Goal: Check status: Check status

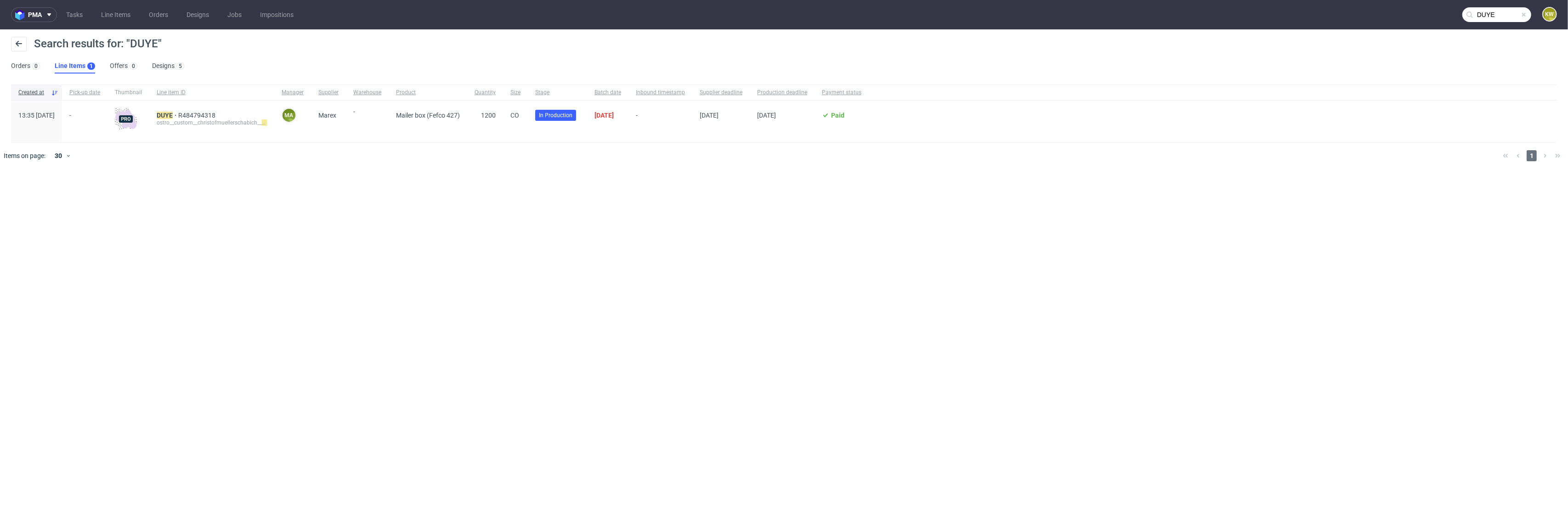
click at [105, 5] on nav "pma Tasks Line Items Orders Designs Jobs Impositions DUYE KW" at bounding box center [784, 15] width 1568 height 29
click at [107, 13] on link "Line Items" at bounding box center [115, 15] width 41 height 15
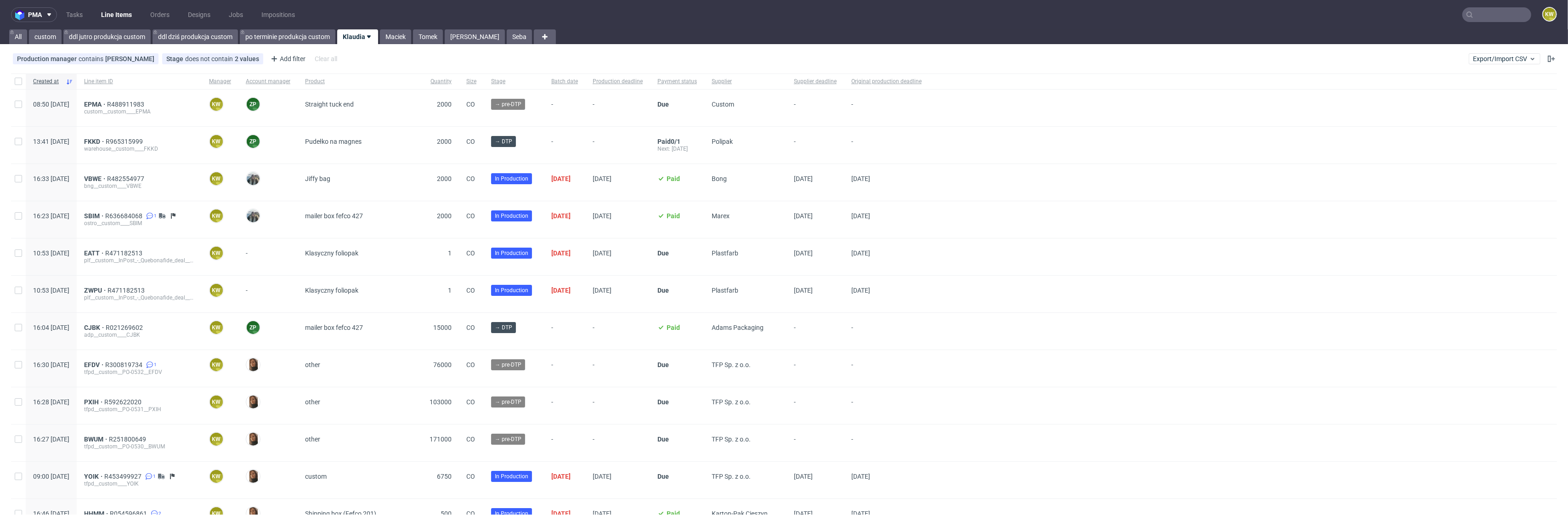
click at [363, 38] on link "Klaudia" at bounding box center [357, 36] width 41 height 15
click at [105, 253] on span "EATT" at bounding box center [94, 254] width 21 height 8
